Goal: Task Accomplishment & Management: Use online tool/utility

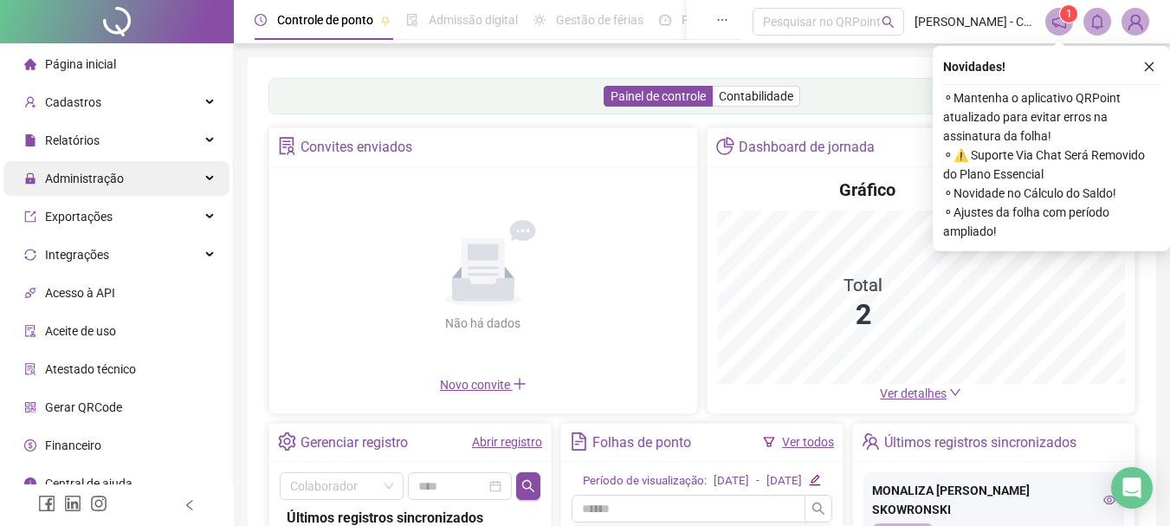
click at [94, 181] on span "Administração" at bounding box center [84, 178] width 79 height 14
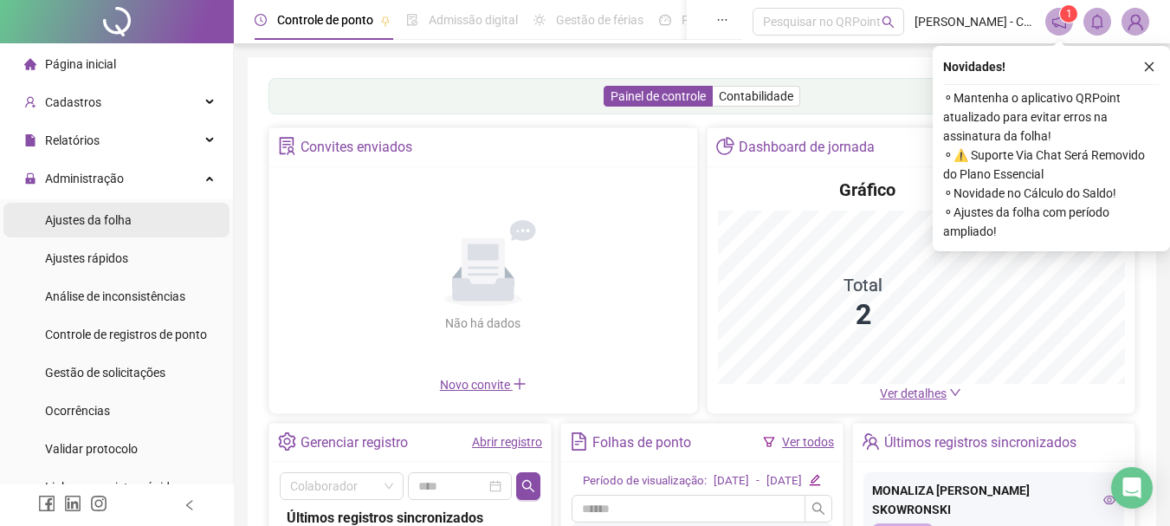
click at [86, 218] on span "Ajustes da folha" at bounding box center [88, 220] width 87 height 14
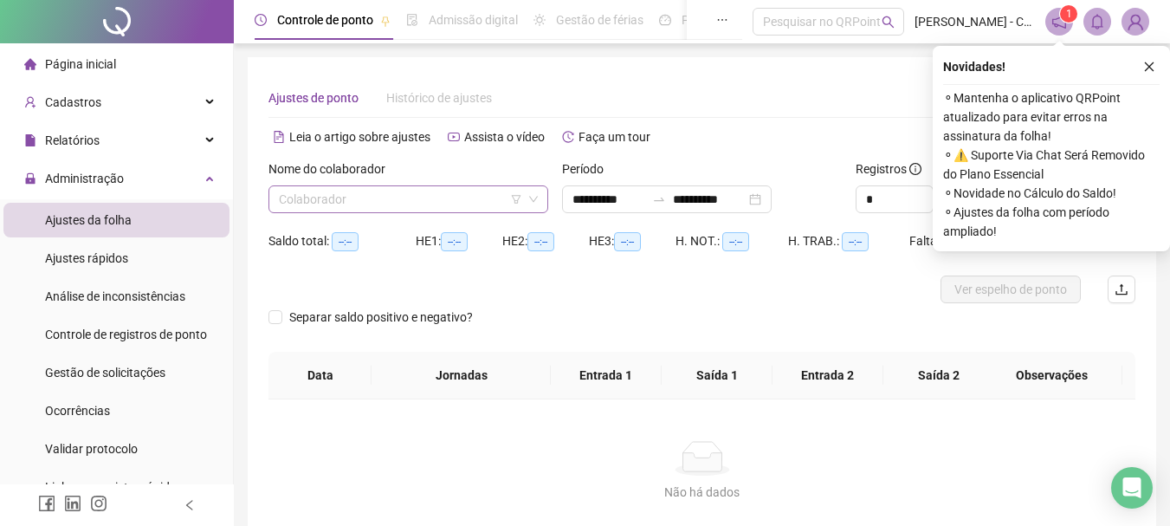
click at [375, 204] on input "search" at bounding box center [400, 199] width 243 height 26
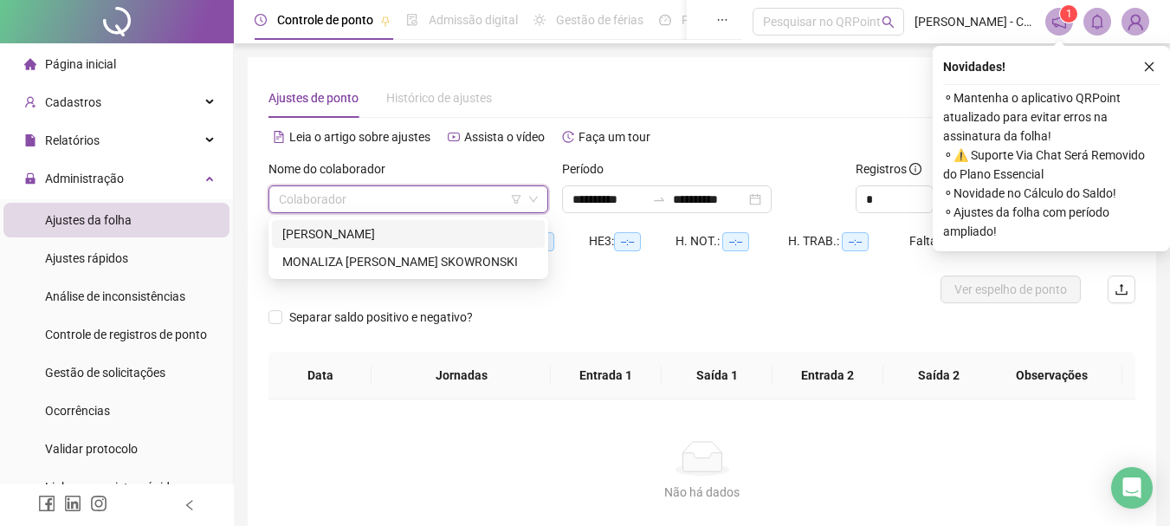
type input "**********"
click at [356, 201] on input "search" at bounding box center [400, 199] width 243 height 26
click at [350, 262] on div "MONALIZA [PERSON_NAME] SKOWRONSKI" at bounding box center [408, 261] width 252 height 19
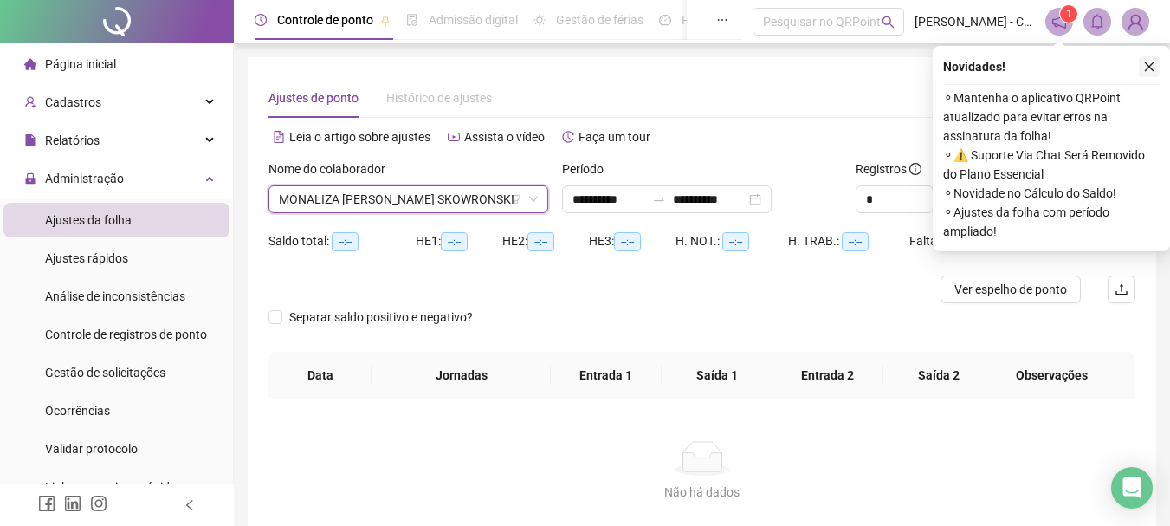
click at [1148, 71] on icon "close" at bounding box center [1149, 67] width 12 height 12
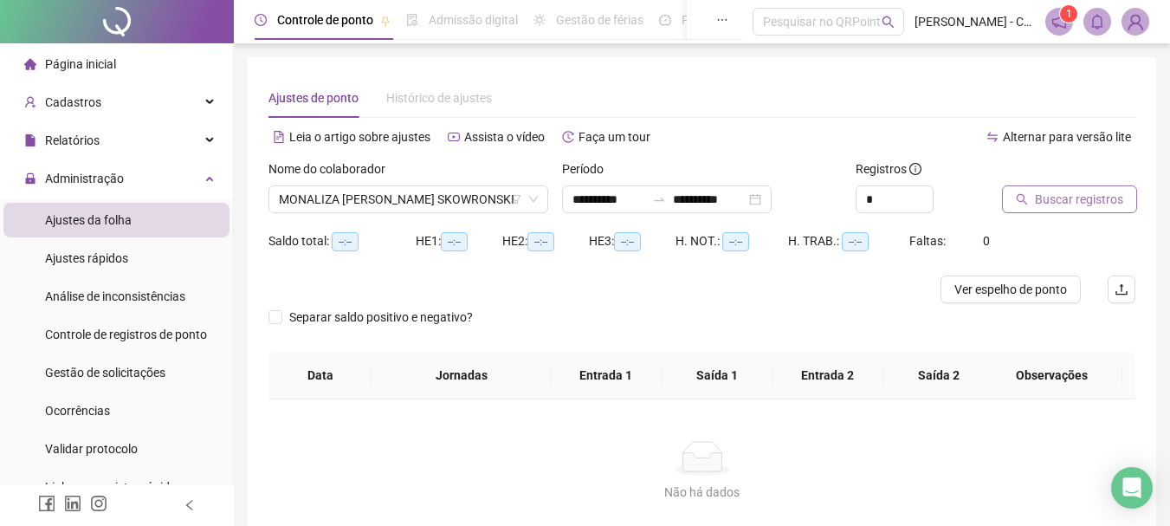
click at [1034, 197] on button "Buscar registros" at bounding box center [1069, 199] width 135 height 28
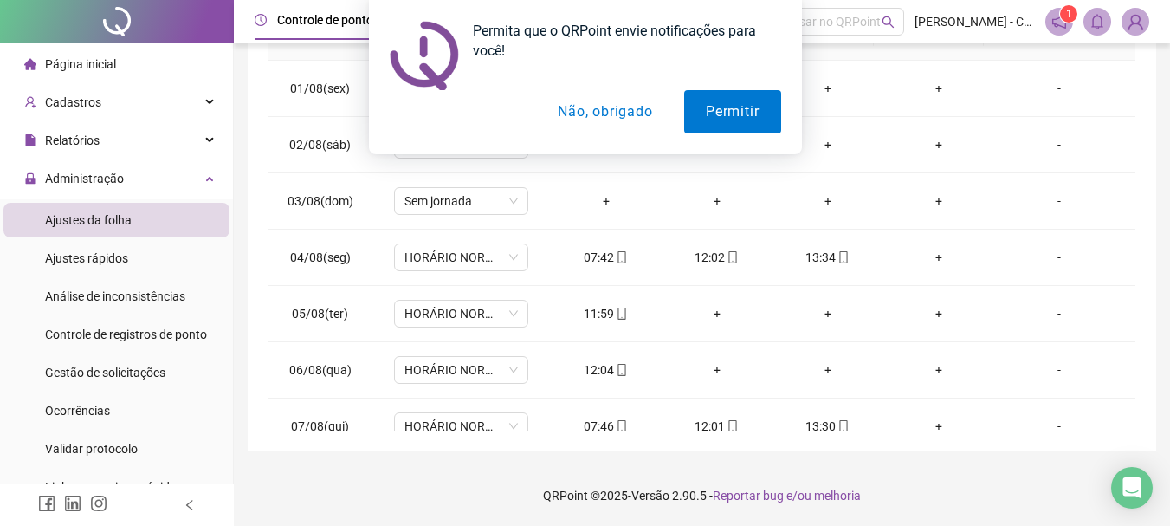
click at [562, 107] on button "Não, obrigado" at bounding box center [605, 111] width 138 height 43
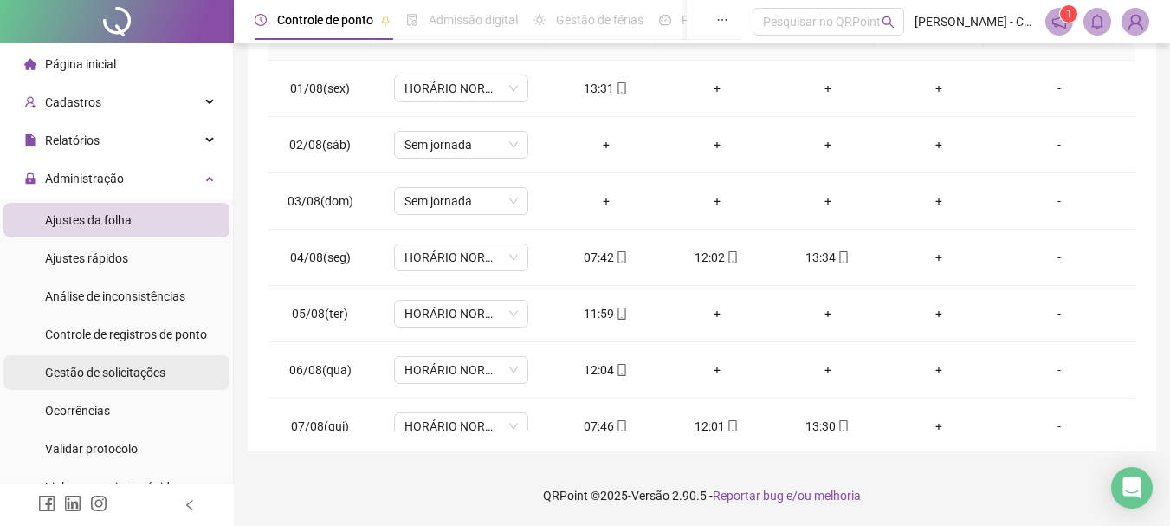
click at [159, 376] on span "Gestão de solicitações" at bounding box center [105, 372] width 120 height 14
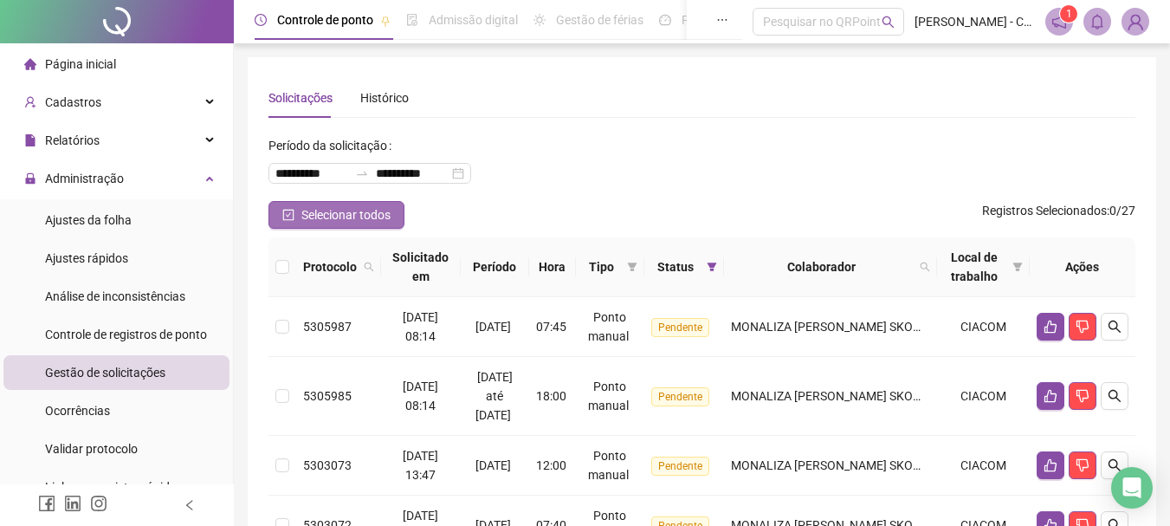
click at [282, 219] on icon "check-square" at bounding box center [288, 215] width 12 height 12
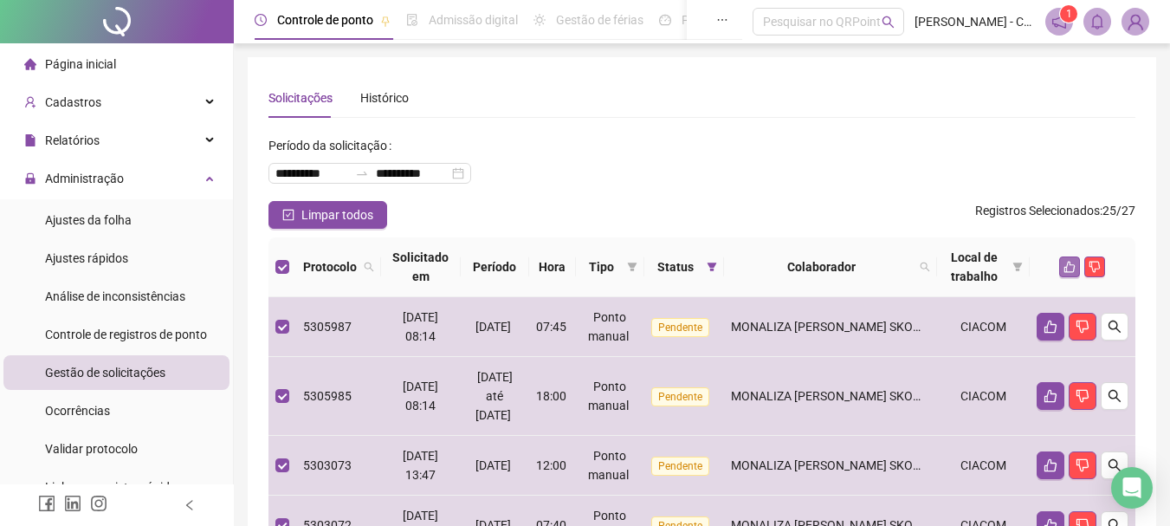
click at [1064, 264] on icon "like" at bounding box center [1070, 267] width 12 height 12
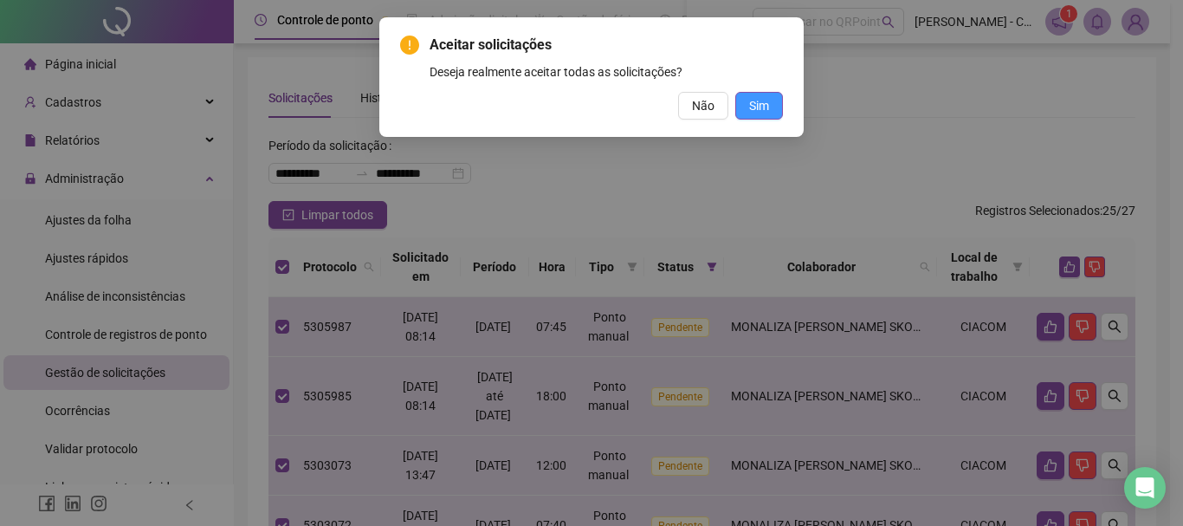
click at [761, 106] on span "Sim" at bounding box center [759, 105] width 20 height 19
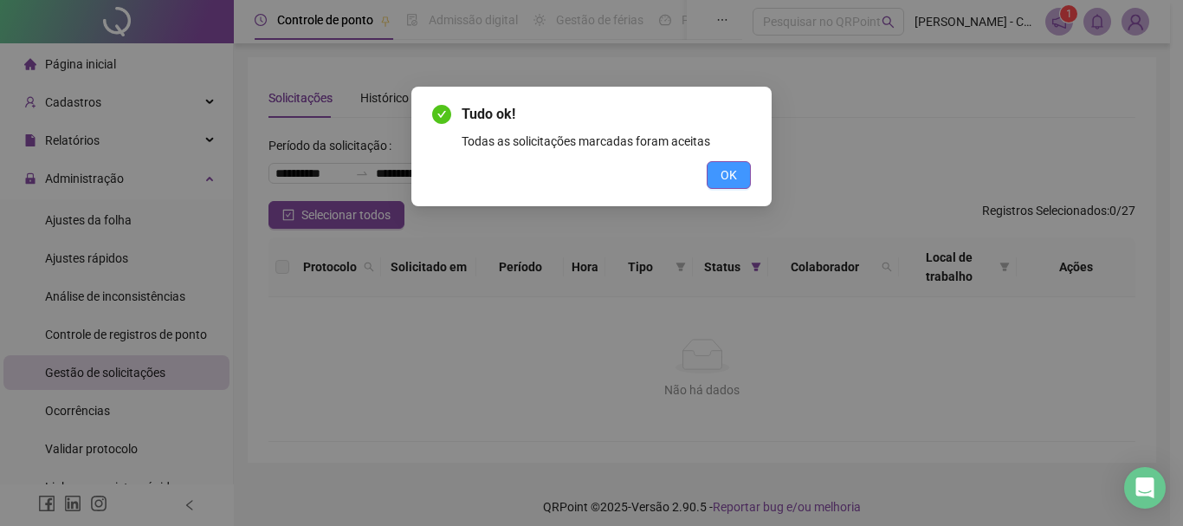
click at [722, 166] on span "OK" at bounding box center [729, 174] width 16 height 19
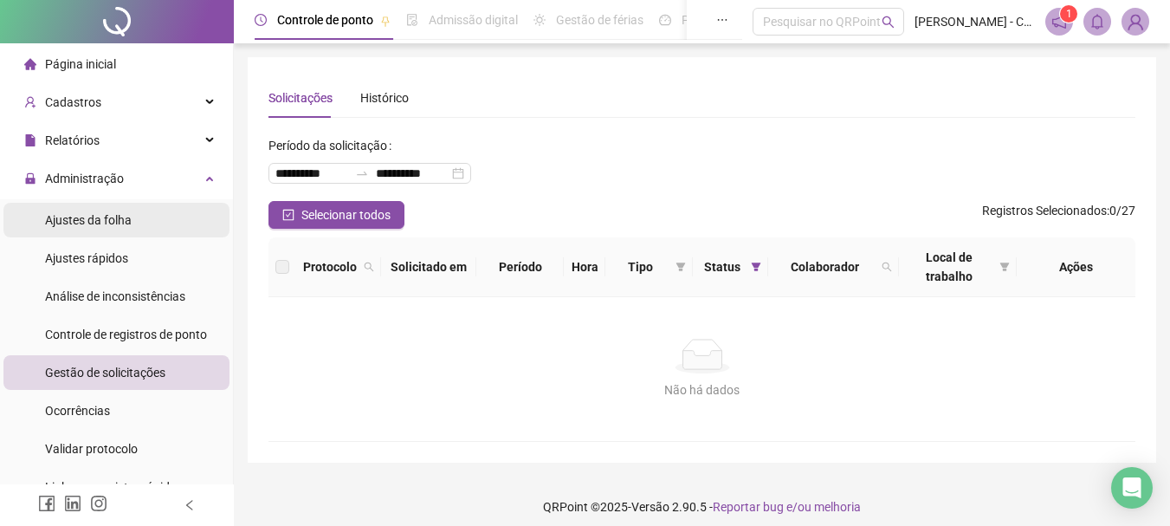
click at [108, 224] on span "Ajustes da folha" at bounding box center [88, 220] width 87 height 14
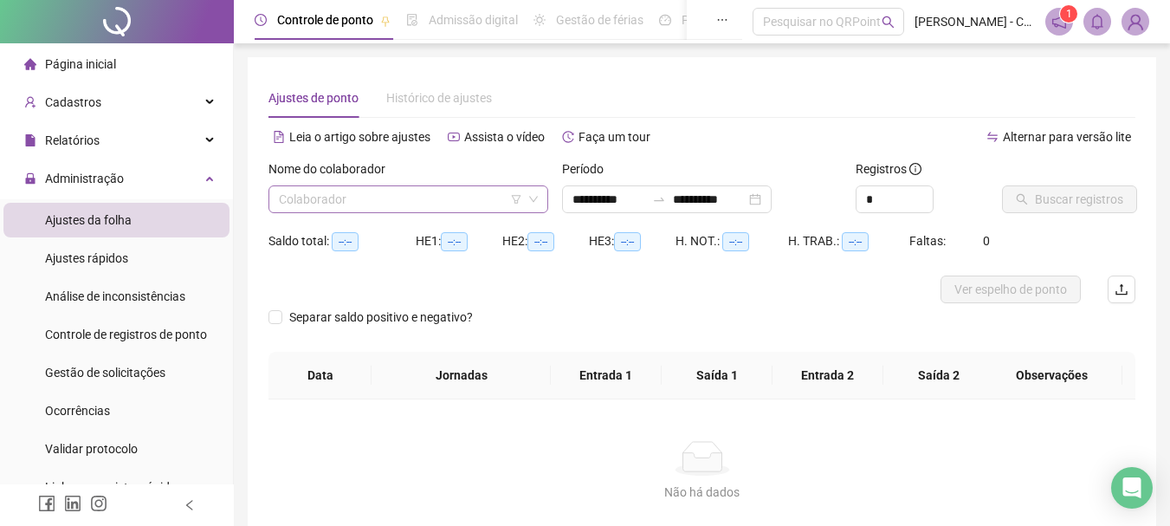
type input "**********"
click at [393, 191] on input "search" at bounding box center [400, 199] width 243 height 26
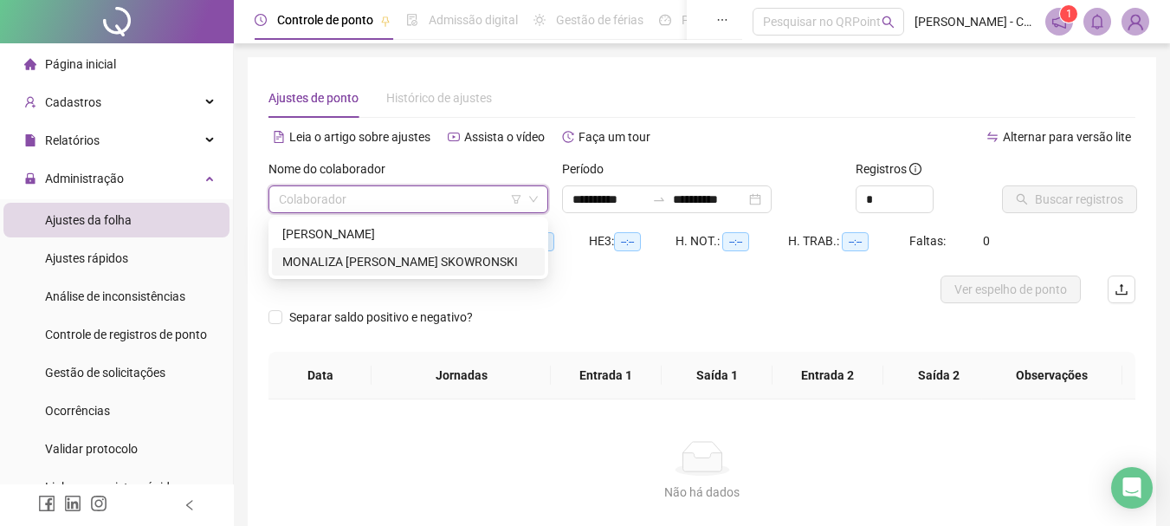
click at [353, 253] on div "MONALIZA [PERSON_NAME] SKOWRONSKI" at bounding box center [408, 261] width 252 height 19
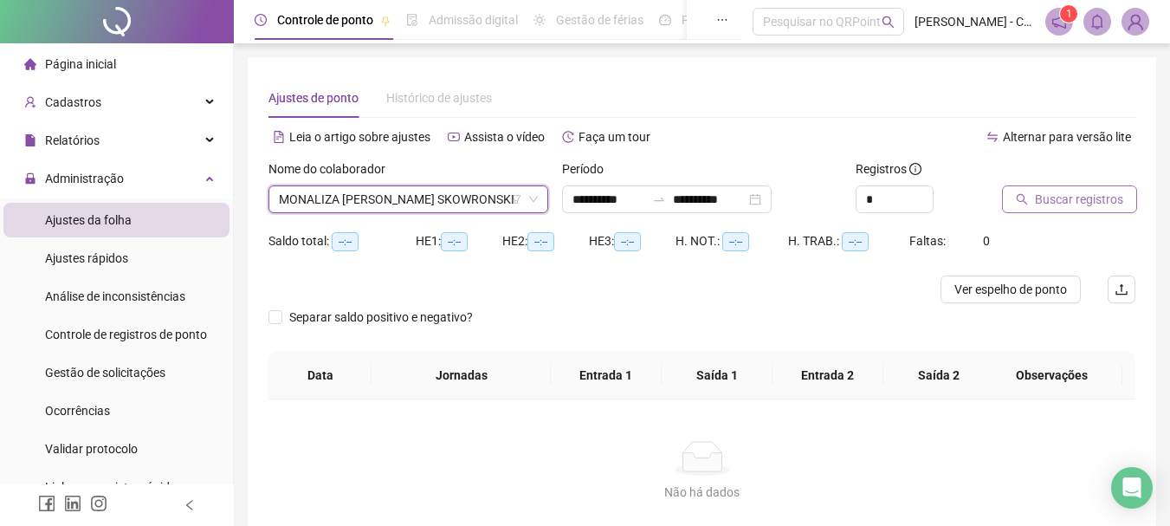
click at [1058, 210] on button "Buscar registros" at bounding box center [1069, 199] width 135 height 28
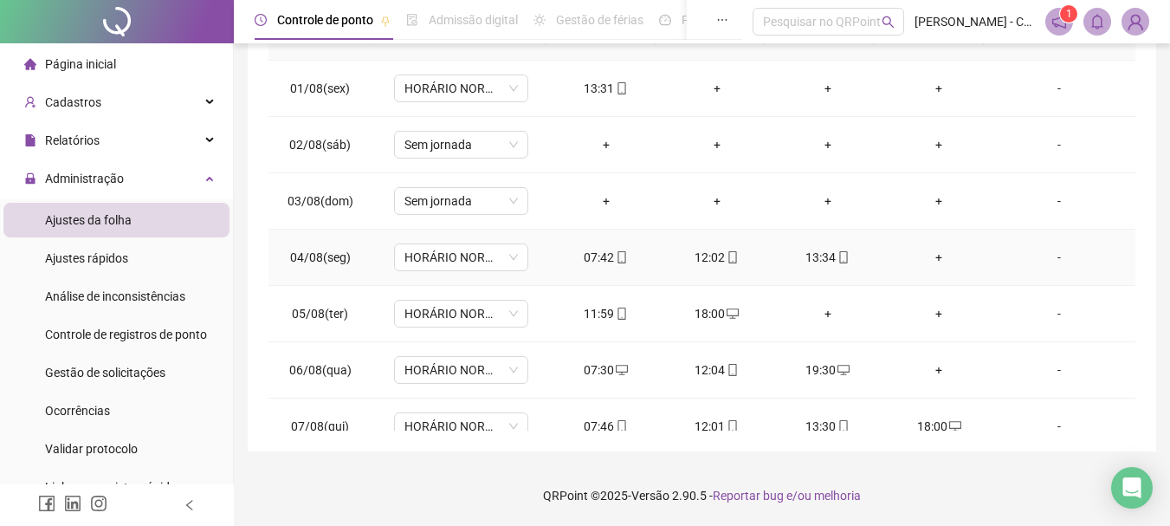
click at [929, 259] on div "+" at bounding box center [938, 257] width 83 height 19
click at [929, 259] on div "INSERIR NO DIA : [DATE] Horário Pertence à jornada atual Pertence à jornada ant…" at bounding box center [585, 263] width 1170 height 526
click at [928, 259] on div "+" at bounding box center [938, 257] width 83 height 19
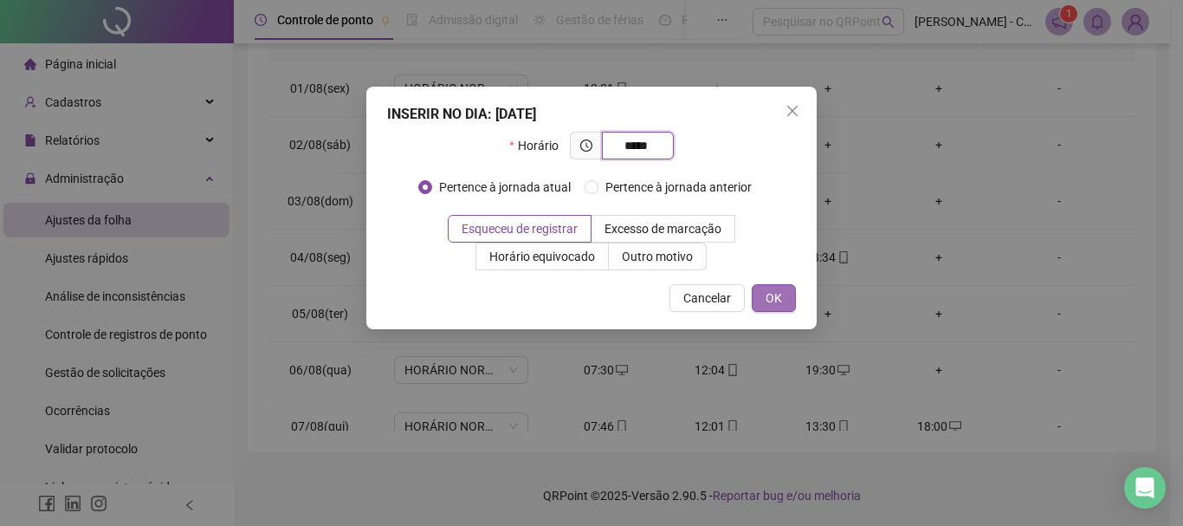
type input "*****"
click at [777, 302] on span "OK" at bounding box center [774, 297] width 16 height 19
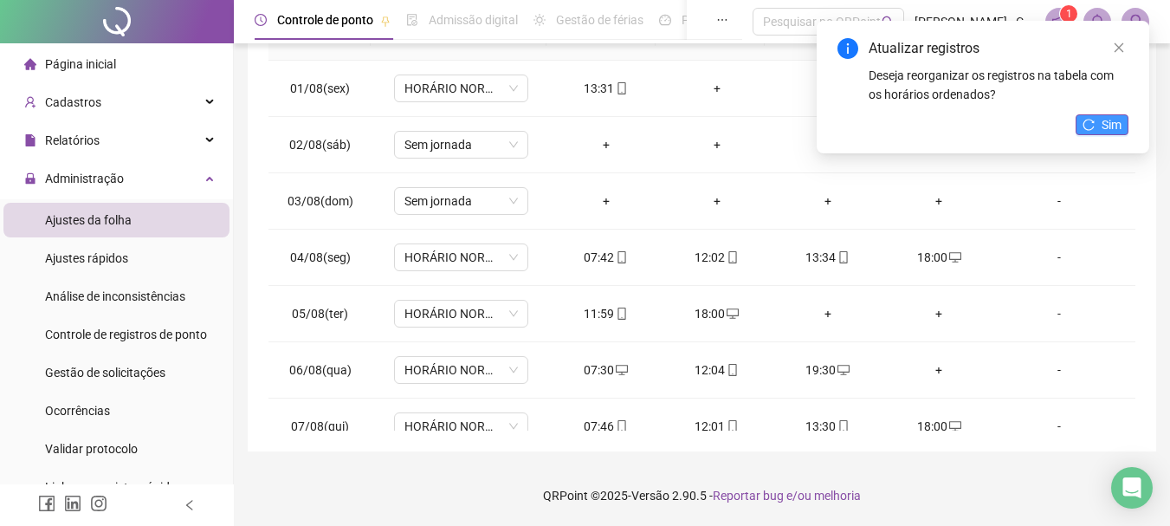
click at [1094, 121] on icon "reload" at bounding box center [1088, 124] width 11 height 11
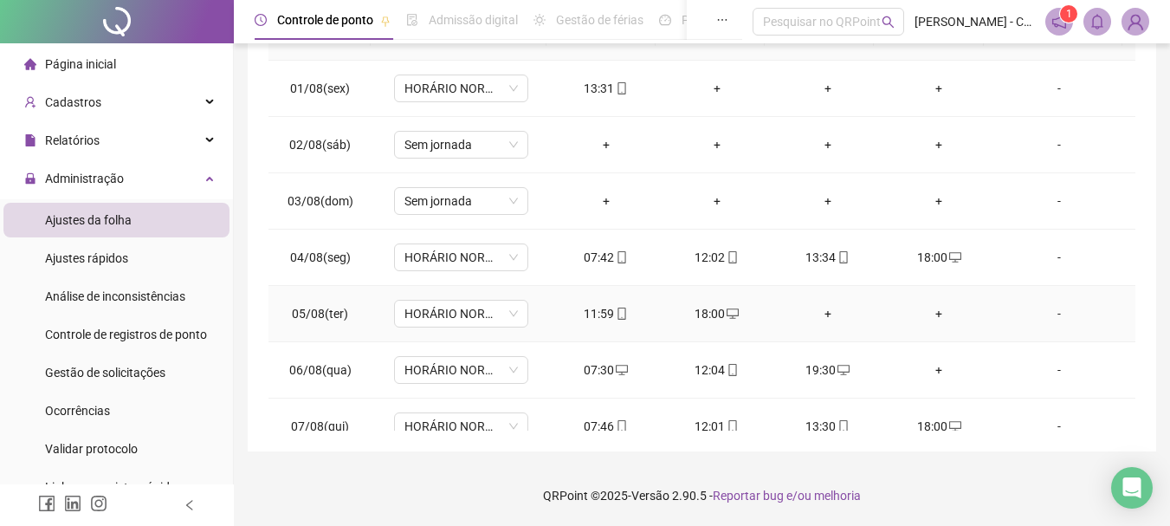
click at [702, 319] on div "18:00" at bounding box center [717, 313] width 83 height 19
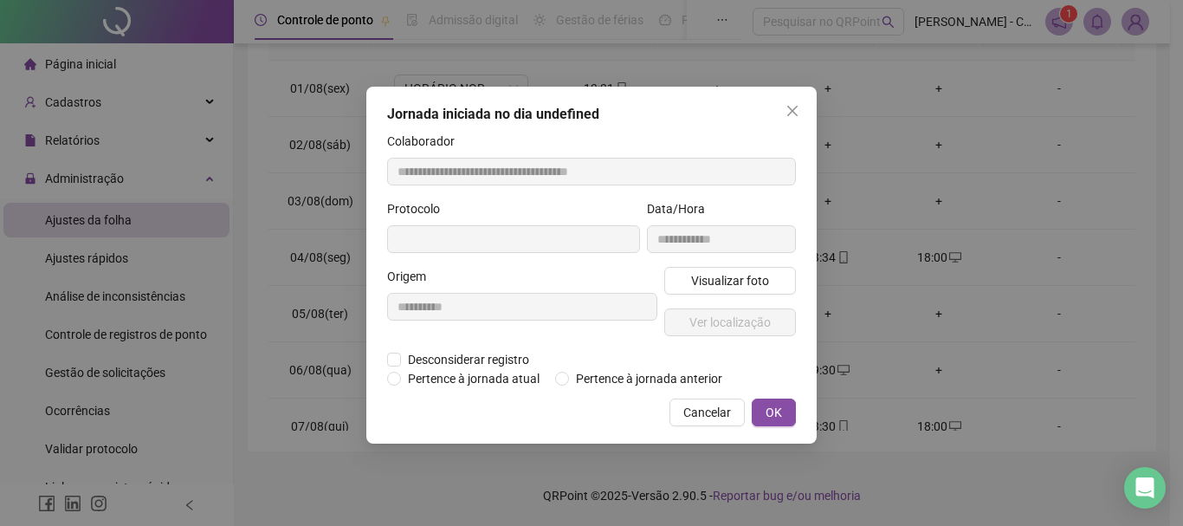
type input "**********"
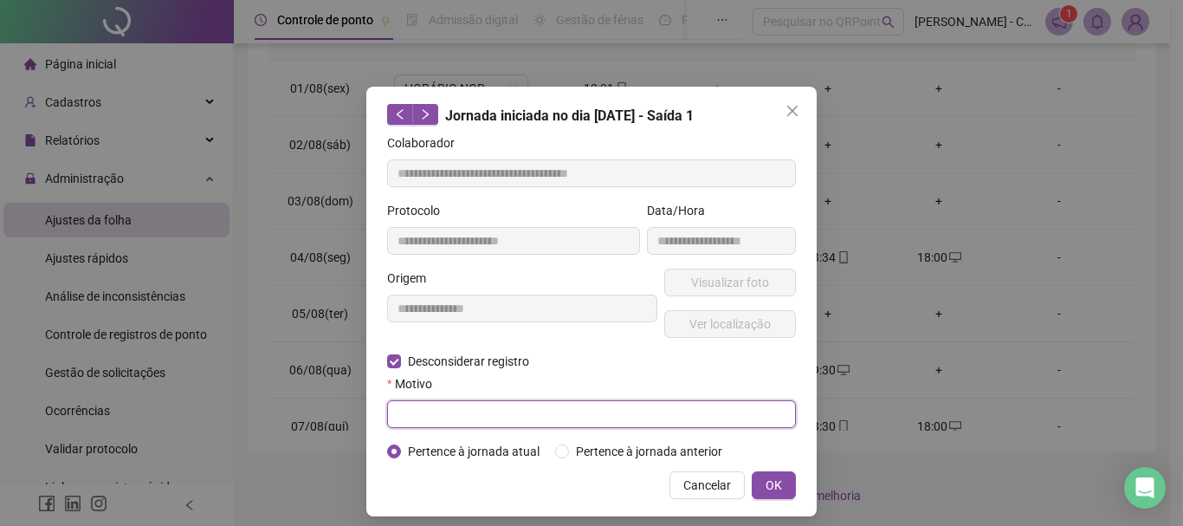
click at [539, 408] on input "text" at bounding box center [591, 414] width 409 height 28
type input "*"
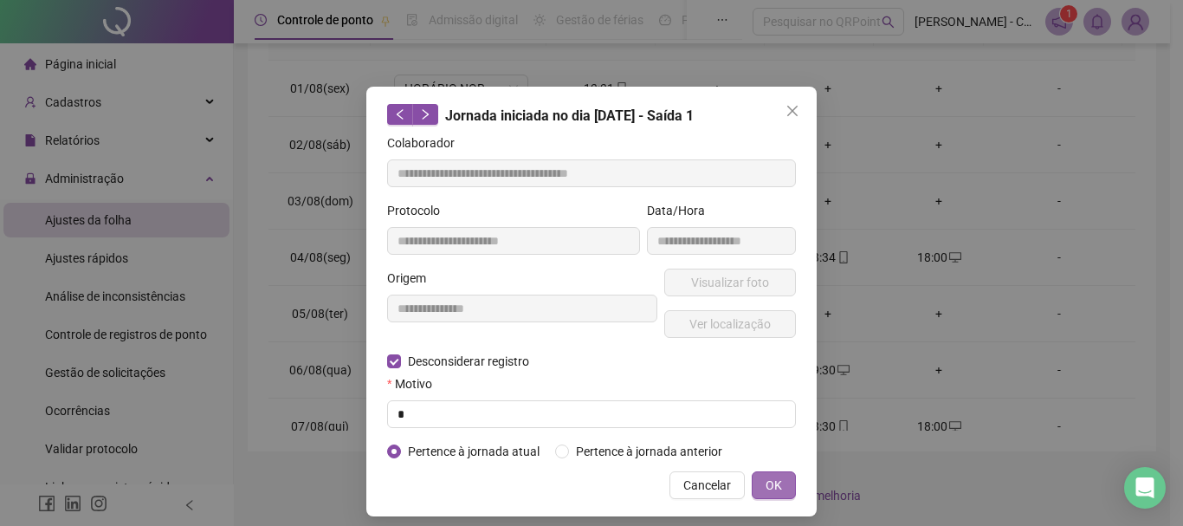
click at [758, 485] on button "OK" at bounding box center [774, 485] width 44 height 28
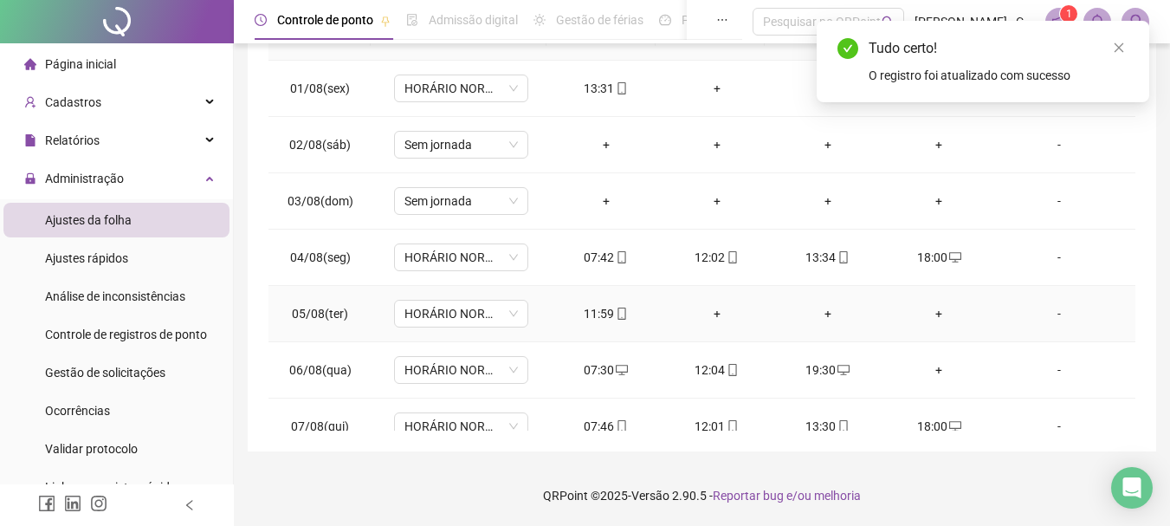
click at [711, 320] on div "+" at bounding box center [717, 313] width 83 height 19
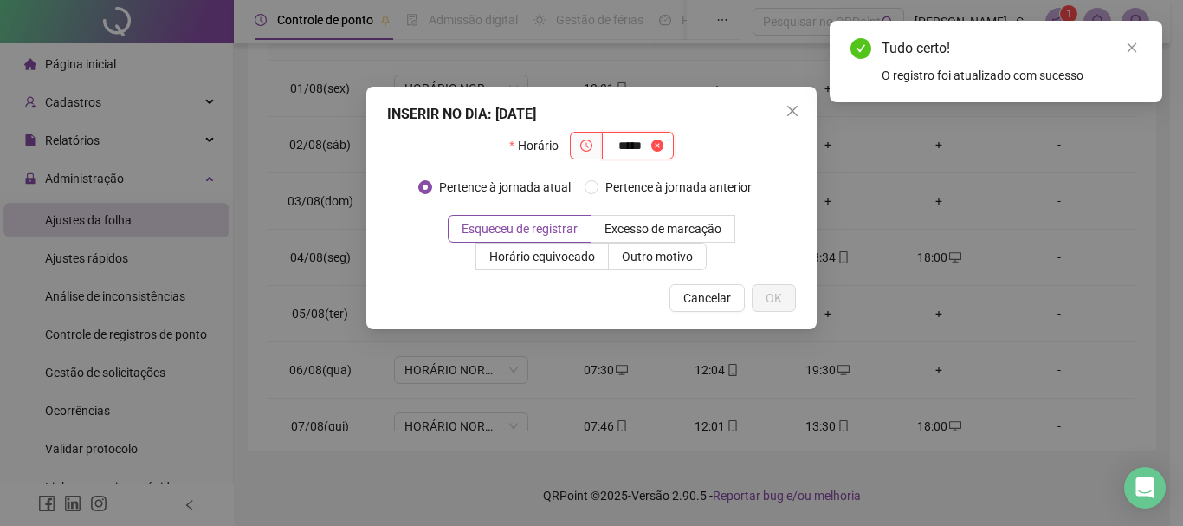
type input "*****"
